Goal: Task Accomplishment & Management: Check status

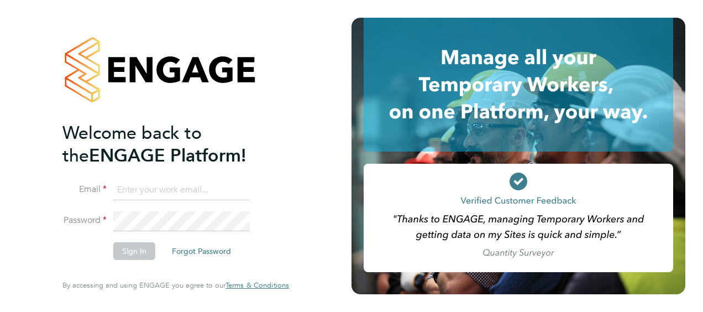
type input "[EMAIL_ADDRESS][PERSON_NAME][DOMAIN_NAME]"
click at [136, 252] on button "Sign In" at bounding box center [134, 251] width 42 height 18
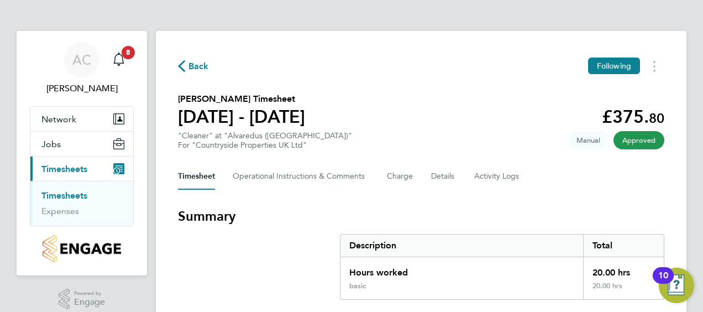
click at [69, 195] on link "Timesheets" at bounding box center [64, 195] width 46 height 10
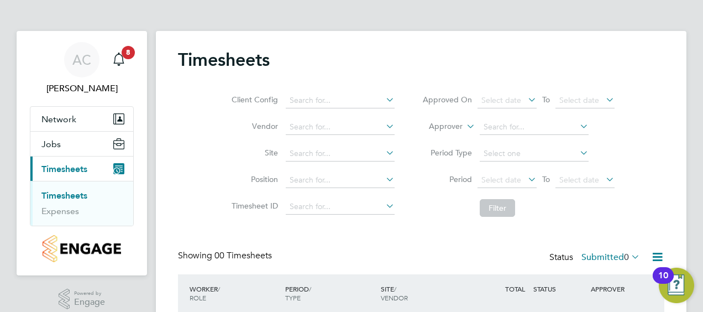
click at [670, 180] on div "Timesheets Client Config Vendor Site Position Timesheet ID Approved On Select d…" at bounding box center [421, 208] width 530 height 355
click at [71, 211] on link "Expenses" at bounding box center [60, 211] width 38 height 10
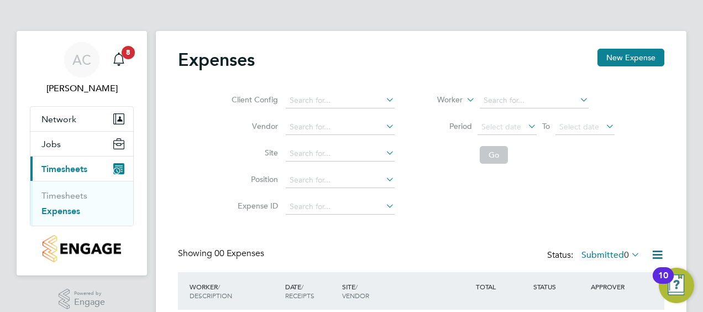
click at [410, 227] on div "Expenses New Expense Client Config Vendor Site Position Expense ID Worker Perio…" at bounding box center [421, 205] width 486 height 313
click at [128, 71] on link "Notifications 8" at bounding box center [119, 59] width 22 height 35
click at [122, 64] on icon "Main navigation" at bounding box center [118, 58] width 13 height 13
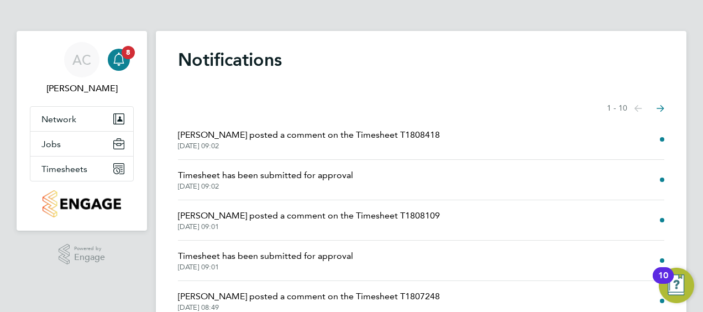
click at [476, 177] on li "Timesheet has been submitted for approval [DATE] 09:02" at bounding box center [421, 180] width 486 height 40
click at [303, 179] on span "Timesheet has been submitted for approval" at bounding box center [265, 175] width 175 height 13
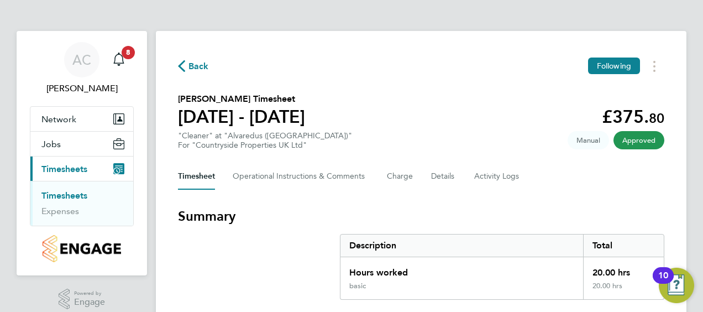
click at [590, 183] on div "Timesheet Operational Instructions & Comments Charge Details Activity Logs" at bounding box center [421, 176] width 486 height 27
